Goal: Information Seeking & Learning: Learn about a topic

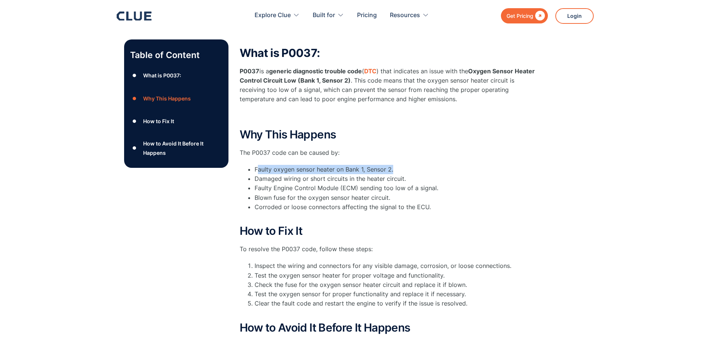
drag, startPoint x: 312, startPoint y: 170, endPoint x: 426, endPoint y: 169, distance: 113.2
click at [426, 169] on li "Faulty oxygen sensor heater on Bank 1, Sensor 2." at bounding box center [395, 169] width 283 height 9
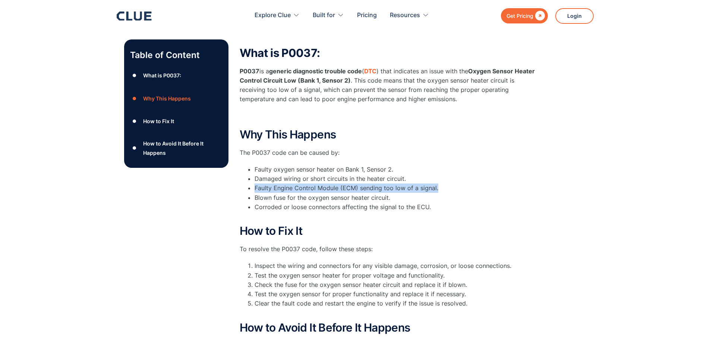
drag, startPoint x: 254, startPoint y: 191, endPoint x: 435, endPoint y: 187, distance: 181.8
click at [435, 187] on ul "Faulty oxygen sensor heater on Bank 1, Sensor 2. Damaged wiring or short circui…" at bounding box center [388, 193] width 298 height 56
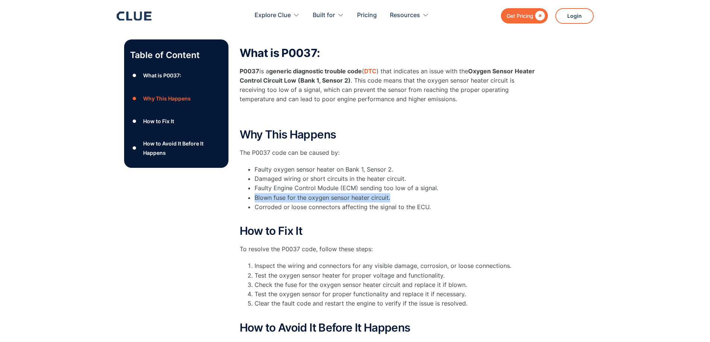
drag, startPoint x: 255, startPoint y: 199, endPoint x: 394, endPoint y: 197, distance: 139.3
click at [393, 197] on li "Blown fuse for the oxygen sensor heater circuit." at bounding box center [395, 197] width 283 height 9
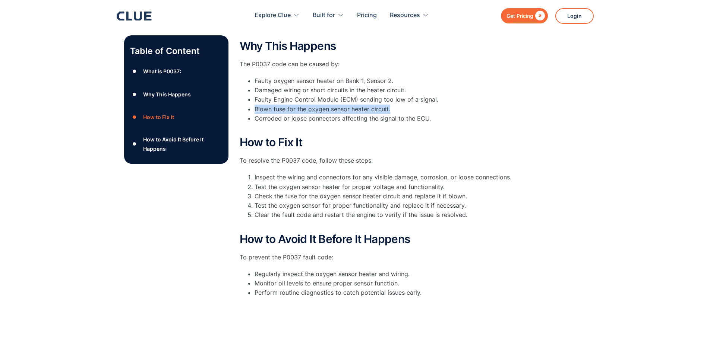
scroll to position [223, 0]
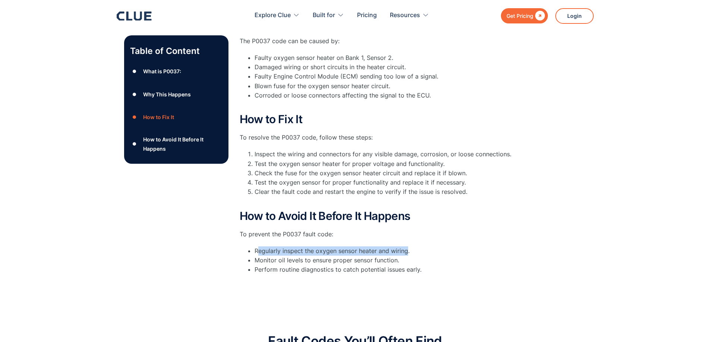
drag, startPoint x: 257, startPoint y: 253, endPoint x: 406, endPoint y: 249, distance: 149.4
click at [406, 249] on li "Regularly inspect the oxygen sensor heater and wiring." at bounding box center [395, 251] width 283 height 9
drag, startPoint x: 261, startPoint y: 261, endPoint x: 400, endPoint y: 263, distance: 139.7
click at [400, 263] on li "Monitor oil levels to ensure proper sensor function." at bounding box center [395, 260] width 283 height 9
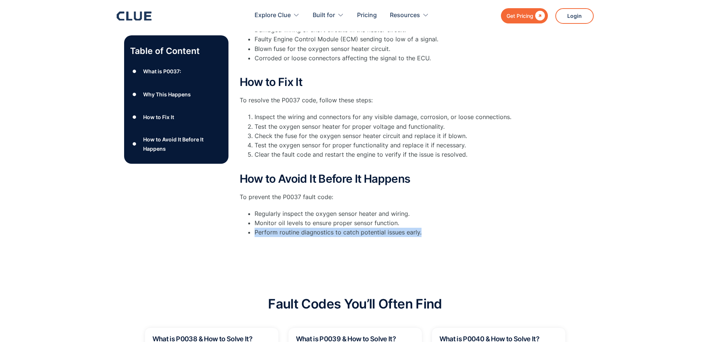
drag, startPoint x: 256, startPoint y: 232, endPoint x: 448, endPoint y: 230, distance: 192.2
click at [448, 230] on li "Perform routine diagnostics to catch potential issues early." at bounding box center [395, 232] width 283 height 9
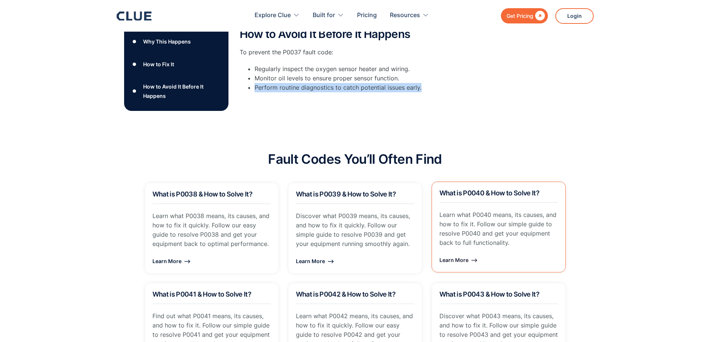
scroll to position [410, 0]
